Goal: Information Seeking & Learning: Stay updated

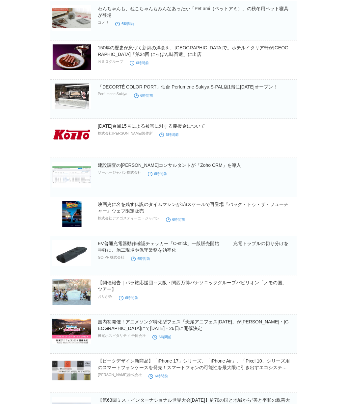
scroll to position [4621, 0]
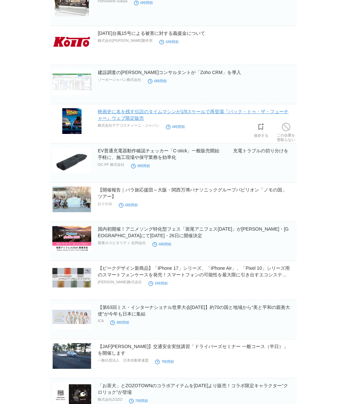
click at [202, 113] on link "映画史に名を残す伝説のタイムマシンが1/8スケールで再登場『バック・トゥ・ザ・フューチャー』ウェブ限定販売" at bounding box center [193, 115] width 191 height 12
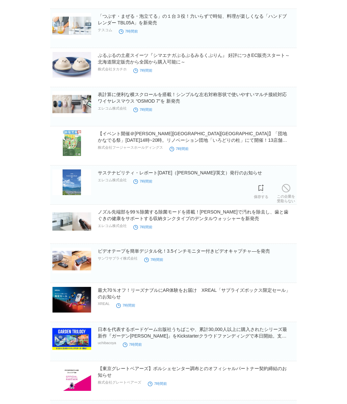
scroll to position [5307, 0]
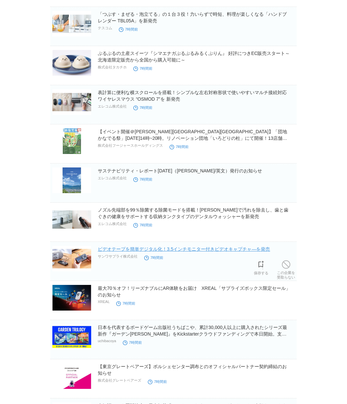
click at [224, 250] on link "ビデオテープを簡単デジタル化！3.5インチモニター付きビデオキャプチャ―を発売" at bounding box center [184, 249] width 172 height 5
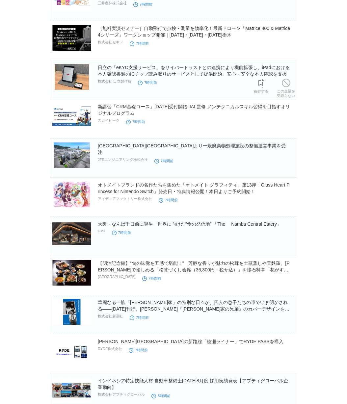
scroll to position [5726, 0]
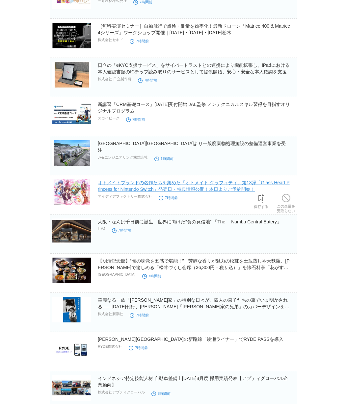
click at [228, 183] on link "オトメイトブランドの名作たちを集めた「オトメイト グラフィティ」第13弾「Glass Heart Princess for Nintendo Switch」発…" at bounding box center [194, 186] width 192 height 12
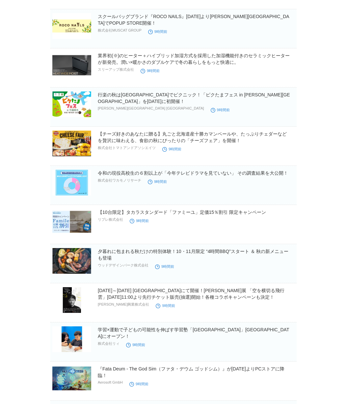
scroll to position [9093, 0]
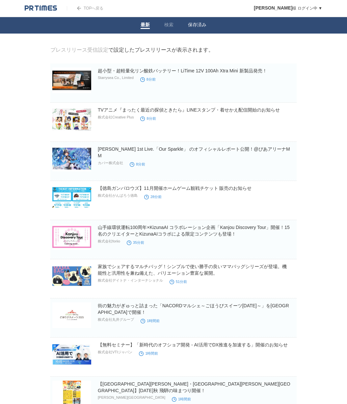
click at [192, 26] on link "保存済み" at bounding box center [197, 25] width 18 height 7
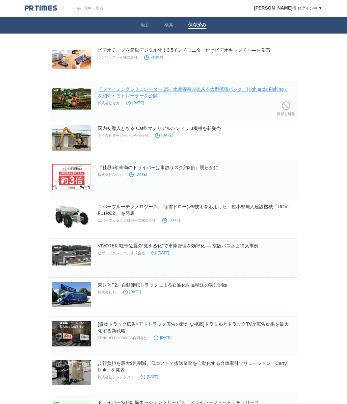
click at [200, 89] on link "『ファーミングシミュレーター 25』水産養殖が出来る大型拡張パック「Highlands Fishing」を紹介するトレーラーを公開！" at bounding box center [193, 93] width 191 height 12
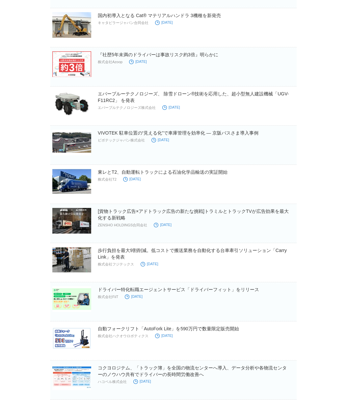
scroll to position [179, 0]
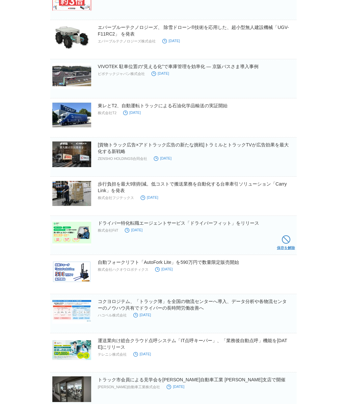
click at [282, 247] on link "保存を解除" at bounding box center [286, 244] width 18 height 21
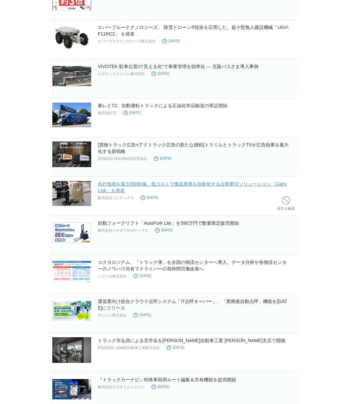
click at [220, 185] on link "歩行負担を最大9割削減。低コストで搬送業務を自動化する台車牽引ソリューション「Carry Link」を発表" at bounding box center [192, 187] width 189 height 12
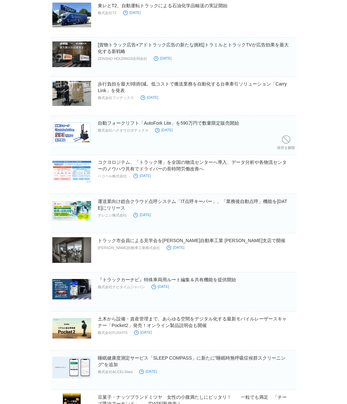
scroll to position [280, 0]
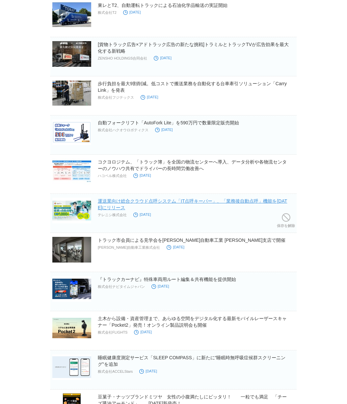
click at [189, 199] on link "運送業向け総合クラウド点呼システム「IT点呼キーパー」、「業務後自動点呼」機能を2025年9月8日にリリース" at bounding box center [192, 205] width 189 height 12
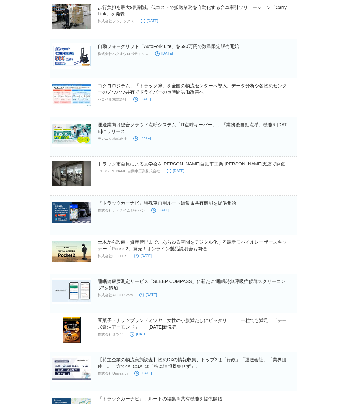
scroll to position [362, 0]
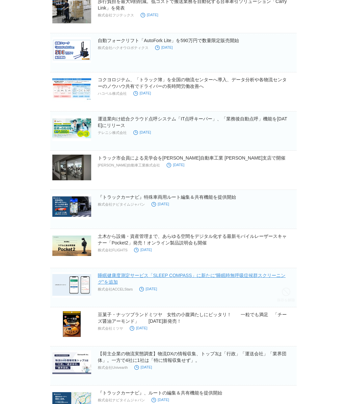
click at [229, 275] on link "睡眠健康度測定サービス「SLEEP COMPASS」に新たに“睡眠時無呼吸症候群スクリーニング”を追加" at bounding box center [192, 279] width 188 height 12
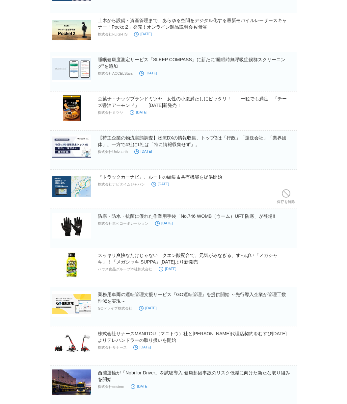
scroll to position [580, 0]
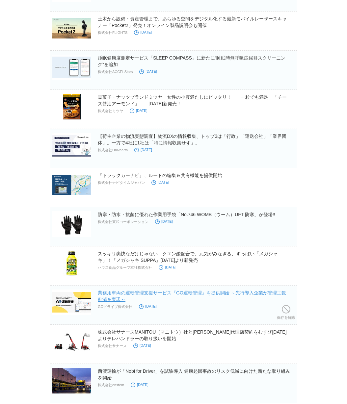
click at [190, 290] on link "業務用車両の運転管理支援サービス『GO運転管理』を提供開始 ～先行導入企業が管理工数削減を実現～" at bounding box center [192, 296] width 188 height 12
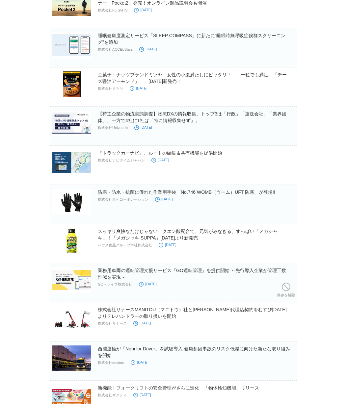
scroll to position [602, 0]
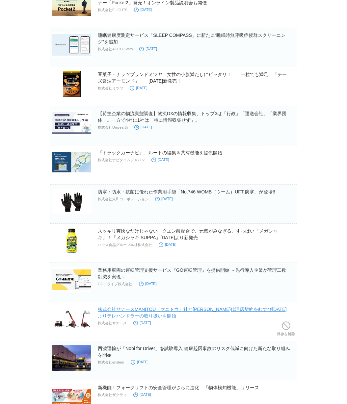
click at [212, 311] on link "株式会社サナースMANITOU（マニトウ）社と正規代理店契約をむすび8月25日よりテレハンドラーの取り扱いを開始" at bounding box center [192, 313] width 189 height 12
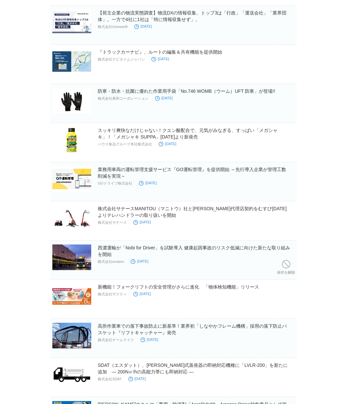
scroll to position [703, 0]
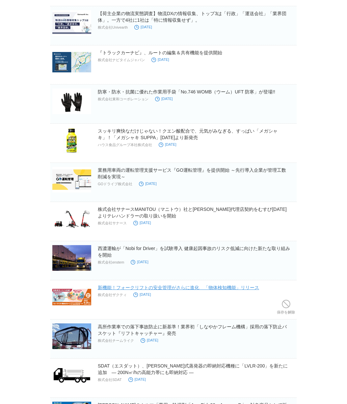
click at [196, 290] on link "新機能！フォークリフトの安全管理がさらに進化　「物体検知機能」リリース" at bounding box center [178, 287] width 161 height 5
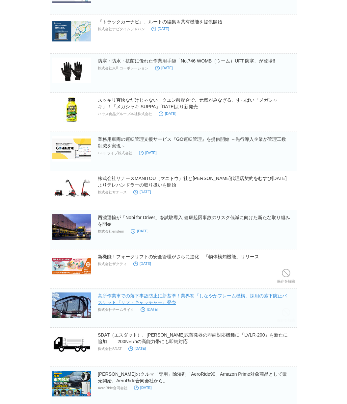
scroll to position [734, 0]
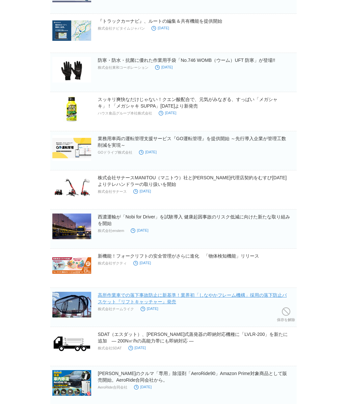
click at [206, 296] on link "高所作業車での落下事故防止に新基準！業界初「しなやかフレーム機構」採用の落下防止バスケット『リフトキャッチャー』発売" at bounding box center [192, 299] width 189 height 12
